Goal: Information Seeking & Learning: Find specific fact

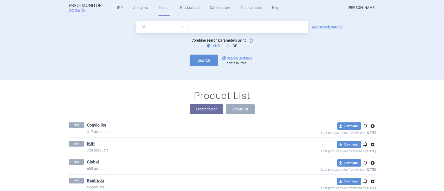
click at [175, 29] on select "All Brand Name ATC Company Active Substance Country Newer than" at bounding box center [161, 27] width 51 height 12
select select "brandName"
click at [136, 21] on select "All Brand Name ATC Company Active Substance Country Newer than" at bounding box center [161, 27] width 51 height 12
click at [197, 25] on input "text" at bounding box center [248, 27] width 120 height 12
click at [200, 26] on input "cogvio" at bounding box center [248, 27] width 120 height 12
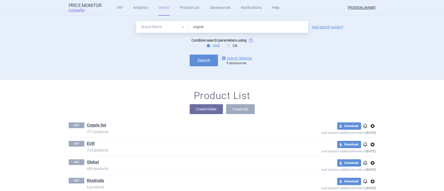
click at [200, 26] on input "cogvio" at bounding box center [248, 27] width 120 height 12
type input "[MEDICAL_DATA]"
click at [240, 59] on link "options Search Settings" at bounding box center [236, 58] width 31 height 6
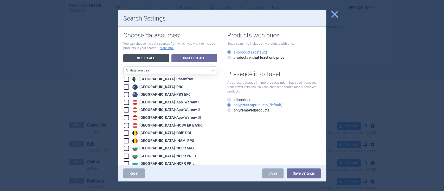
click at [154, 55] on link "Select All" at bounding box center [146, 58] width 46 height 8
checkbox input "true"
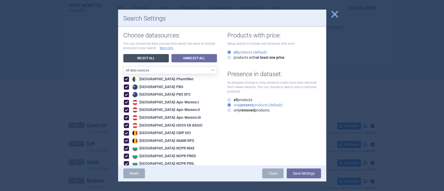
checkbox input "true"
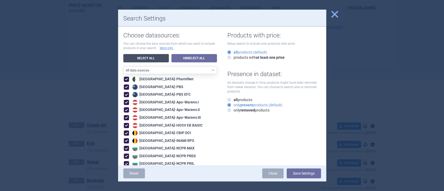
checkbox input "true"
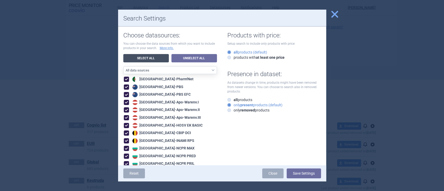
checkbox input "true"
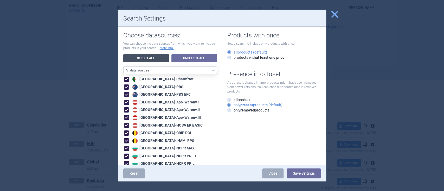
checkbox input "true"
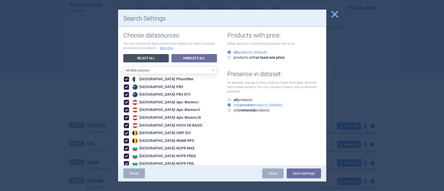
checkbox input "true"
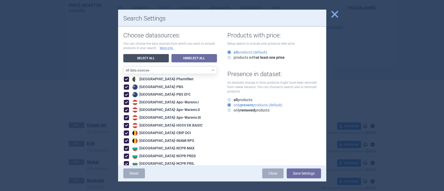
checkbox input "true"
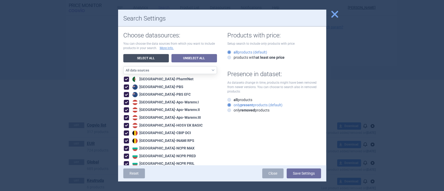
checkbox input "true"
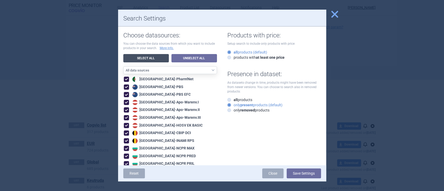
checkbox input "true"
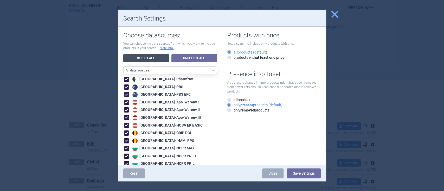
checkbox input "true"
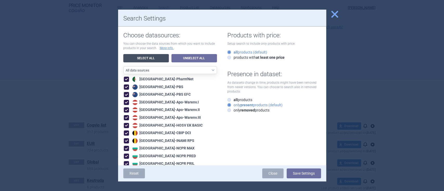
checkbox input "true"
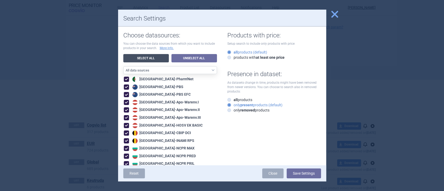
checkbox input "true"
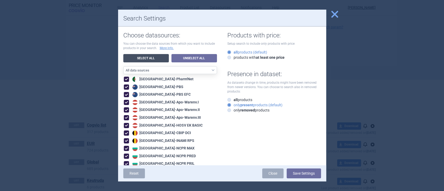
checkbox input "true"
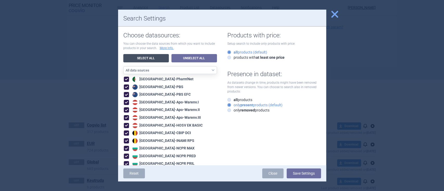
checkbox input "true"
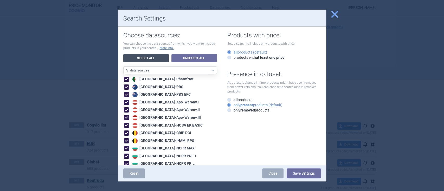
checkbox input "true"
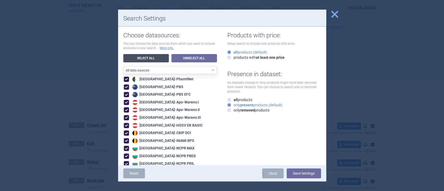
checkbox input "true"
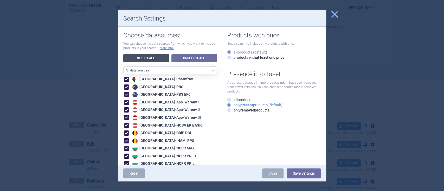
checkbox input "true"
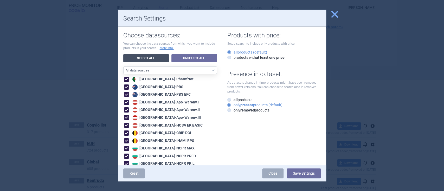
checkbox input "true"
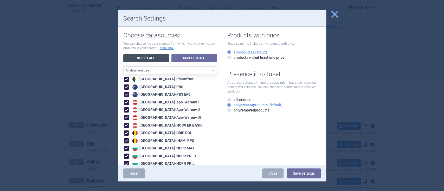
checkbox input "true"
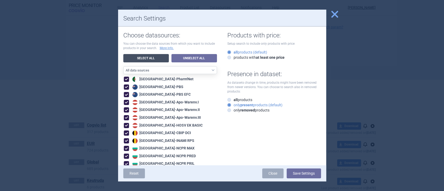
checkbox input "true"
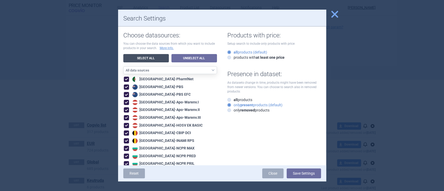
checkbox input "true"
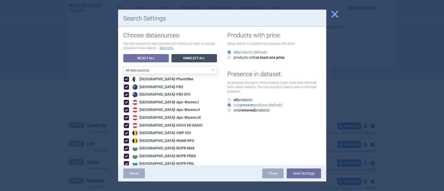
click at [181, 57] on link "Unselect All" at bounding box center [194, 58] width 46 height 8
checkbox input "false"
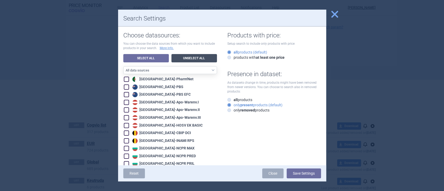
checkbox input "false"
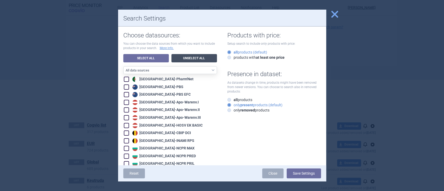
checkbox input "false"
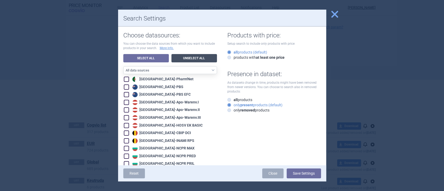
checkbox input "false"
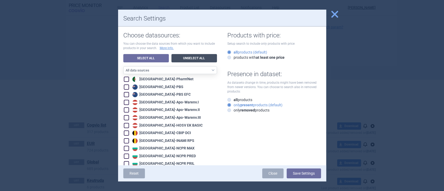
checkbox input "false"
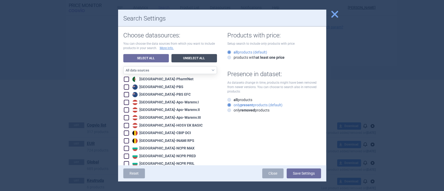
checkbox input "false"
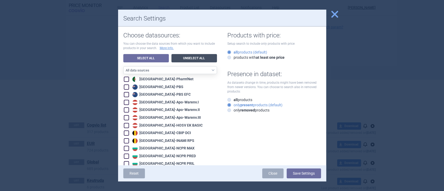
checkbox input "false"
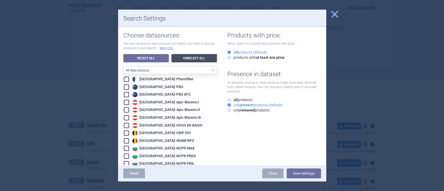
checkbox input "false"
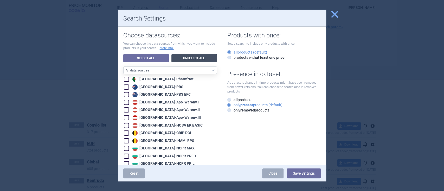
checkbox input "false"
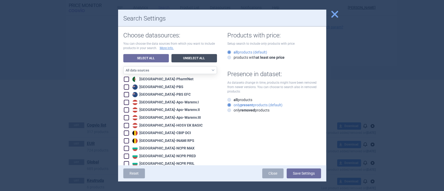
checkbox input "false"
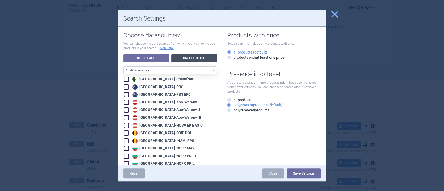
checkbox input "false"
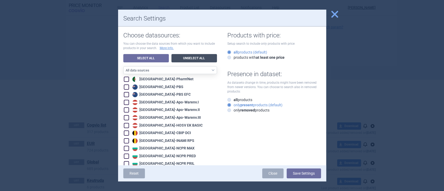
checkbox input "false"
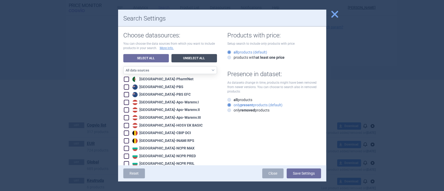
checkbox input "false"
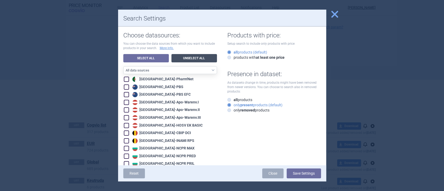
checkbox input "false"
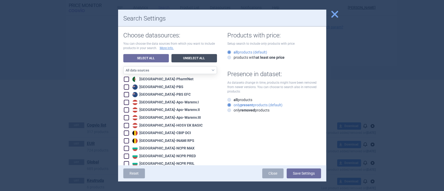
checkbox input "false"
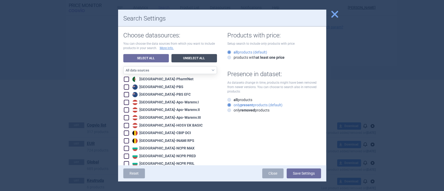
checkbox input "false"
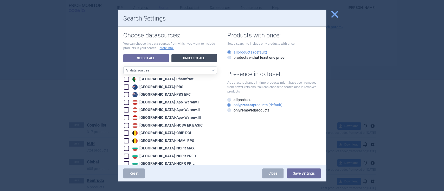
checkbox input "false"
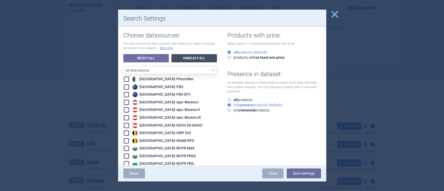
checkbox input "false"
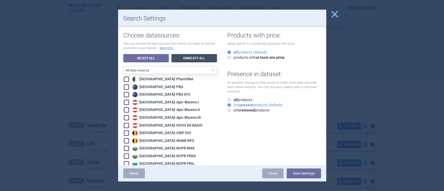
checkbox input "false"
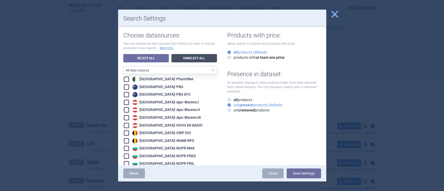
checkbox input "false"
click at [125, 87] on span at bounding box center [126, 87] width 5 height 5
click at [125, 95] on span at bounding box center [126, 94] width 5 height 5
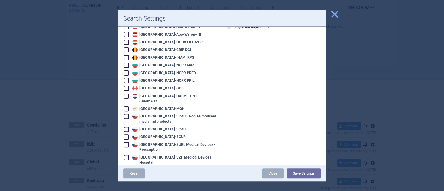
scroll to position [104, 0]
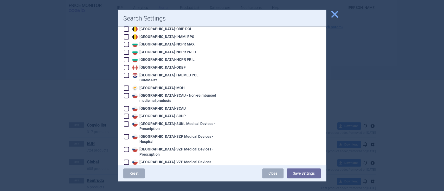
click at [126, 67] on span at bounding box center [126, 67] width 5 height 5
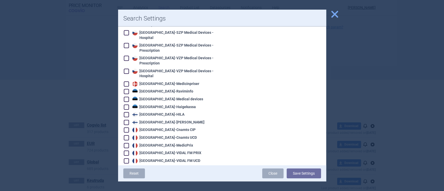
scroll to position [243, 0]
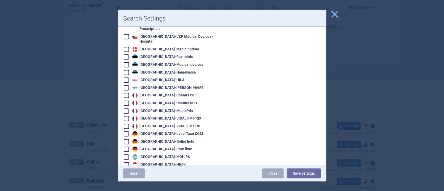
click at [127, 93] on span at bounding box center [126, 95] width 5 height 5
click at [127, 101] on span at bounding box center [126, 103] width 5 height 5
click at [126, 108] on span at bounding box center [126, 110] width 5 height 5
click at [126, 116] on span at bounding box center [126, 118] width 5 height 5
click at [126, 124] on span at bounding box center [126, 126] width 5 height 5
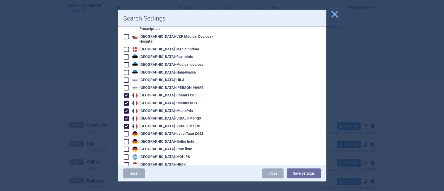
click at [126, 131] on span at bounding box center [126, 133] width 5 height 5
click at [126, 139] on span at bounding box center [126, 141] width 5 height 5
click at [127, 147] on span at bounding box center [126, 149] width 5 height 5
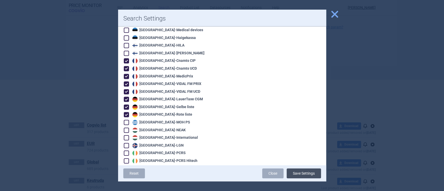
click at [304, 173] on button "Save Settings" at bounding box center [304, 174] width 34 height 10
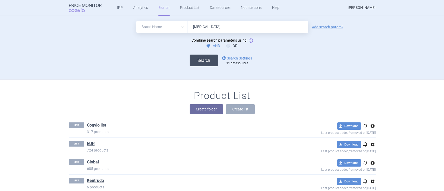
click at [198, 64] on button "Search" at bounding box center [204, 61] width 28 height 12
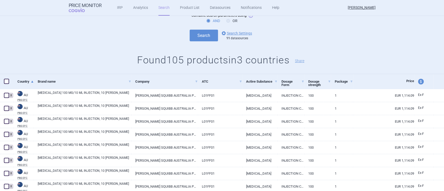
scroll to position [69, 0]
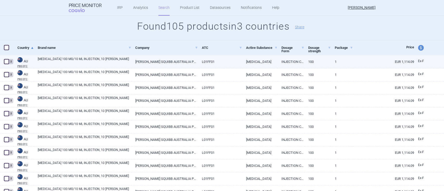
click at [81, 59] on link "[MEDICAL_DATA] 100 MG/10 ML INJECTION, 10 [PERSON_NAME]" at bounding box center [85, 61] width 94 height 9
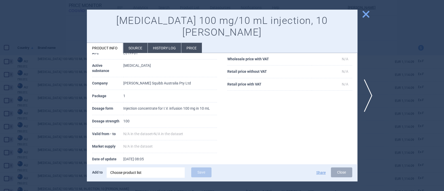
scroll to position [69, 0]
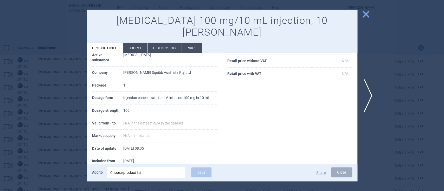
click at [368, 16] on span "close" at bounding box center [365, 14] width 9 height 9
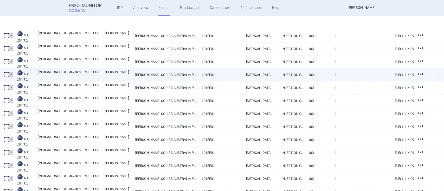
scroll to position [208, 0]
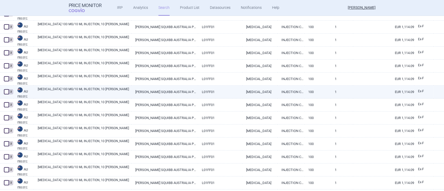
click at [73, 90] on link "[MEDICAL_DATA] 100 MG/10 ML INJECTION, 10 [PERSON_NAME]" at bounding box center [85, 91] width 94 height 9
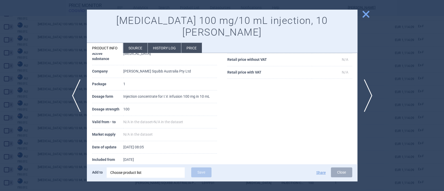
scroll to position [71, 0]
click at [365, 13] on span "close" at bounding box center [365, 14] width 9 height 9
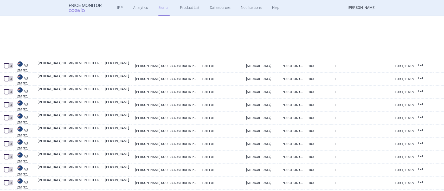
scroll to position [381, 0]
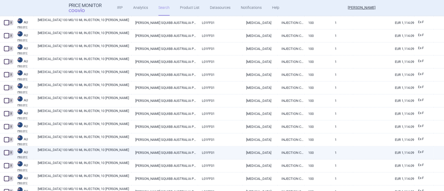
click at [96, 151] on link "[MEDICAL_DATA] 100 MG/10 ML INJECTION, 10 [PERSON_NAME]" at bounding box center [85, 152] width 94 height 9
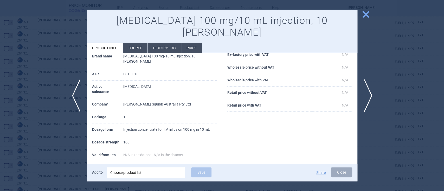
scroll to position [71, 0]
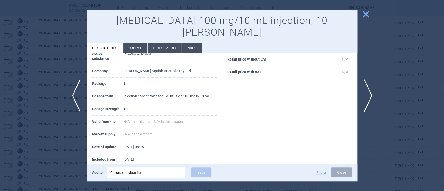
click at [364, 16] on span "close" at bounding box center [365, 14] width 9 height 9
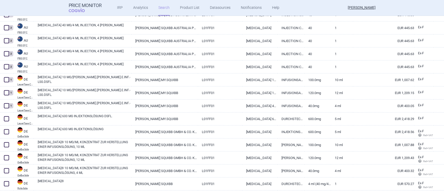
scroll to position [1110, 0]
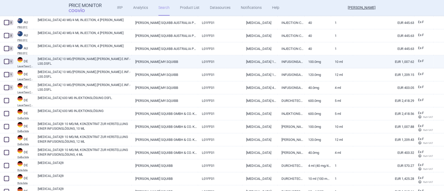
click at [81, 59] on link "[MEDICAL_DATA] 10 MG/[PERSON_NAME].[PERSON_NAME].E.INF.-LSG.DSFL." at bounding box center [85, 61] width 94 height 9
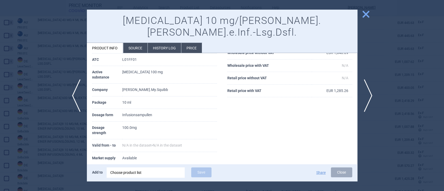
scroll to position [60, 0]
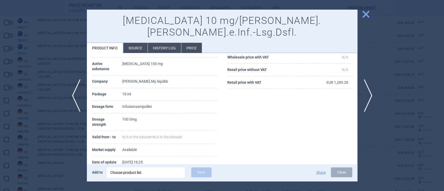
click at [168, 43] on li "History log" at bounding box center [164, 48] width 33 height 10
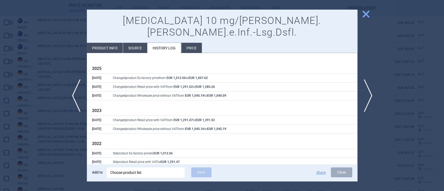
click at [369, 12] on span "close" at bounding box center [365, 14] width 9 height 9
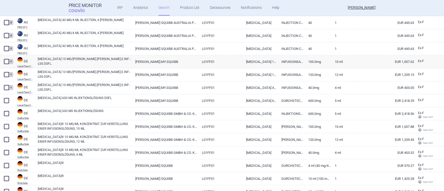
scroll to position [1144, 0]
